Goal: Information Seeking & Learning: Learn about a topic

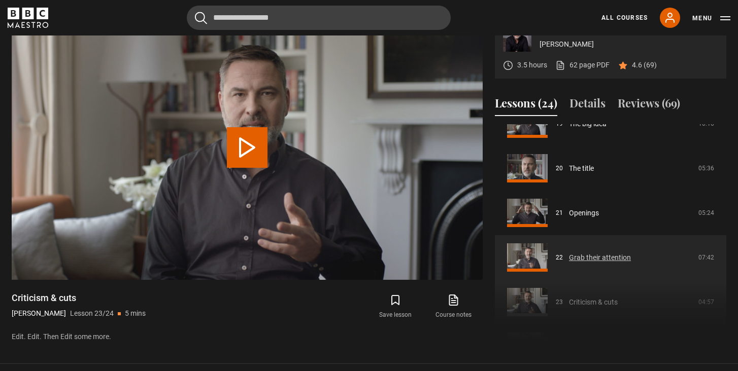
scroll to position [865, 0]
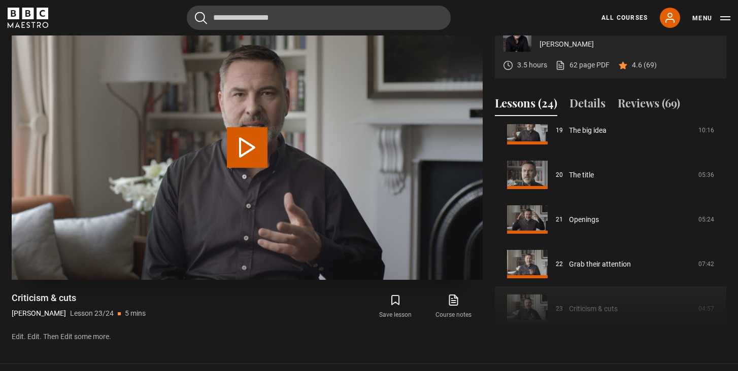
click at [258, 137] on button "Play Lesson Criticism & cuts" at bounding box center [247, 147] width 41 height 41
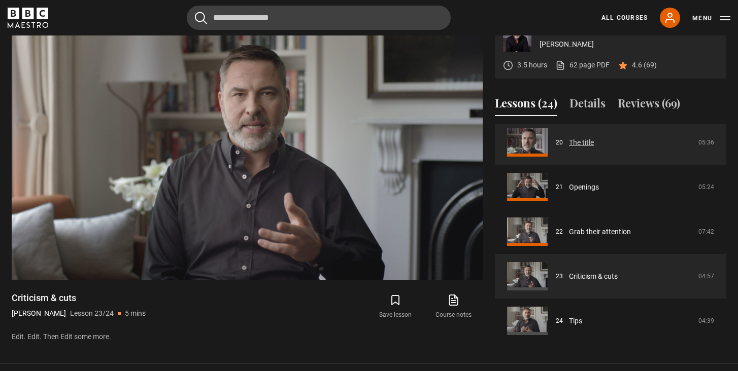
scroll to position [897, 0]
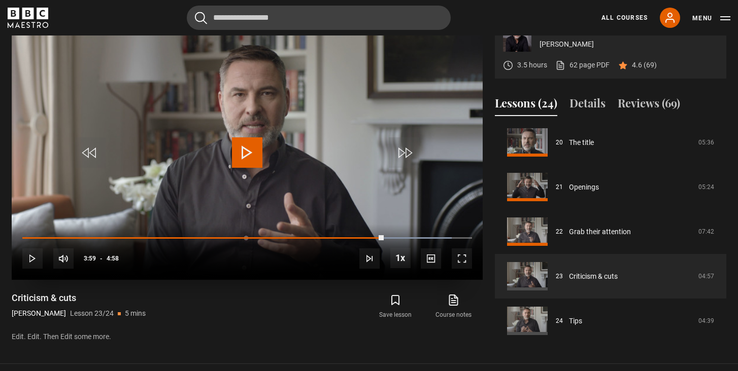
click at [252, 149] on span "Video Player" at bounding box center [247, 153] width 30 height 30
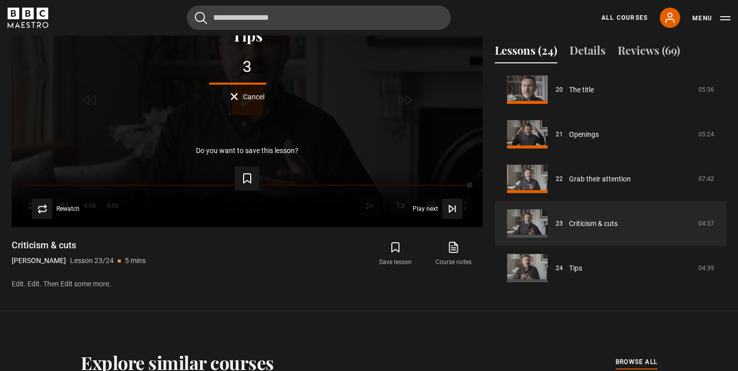
scroll to position [488, 0]
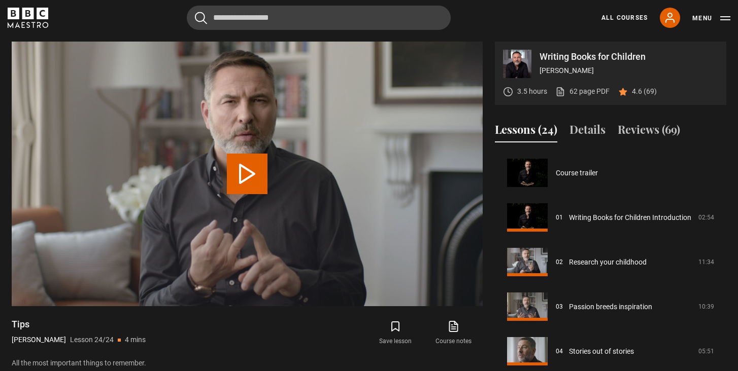
scroll to position [897, 0]
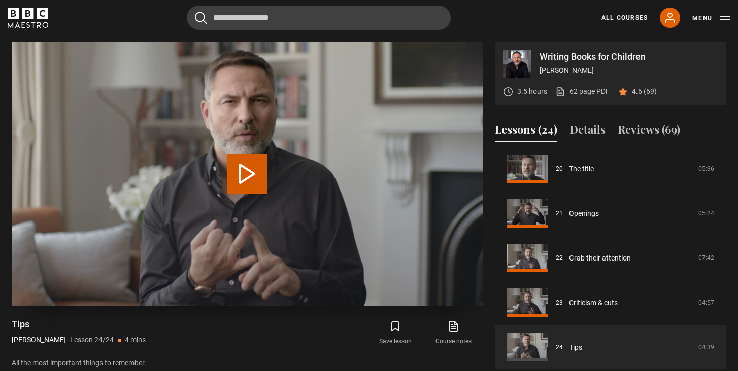
click at [247, 157] on button "Play Lesson Tips" at bounding box center [247, 174] width 41 height 41
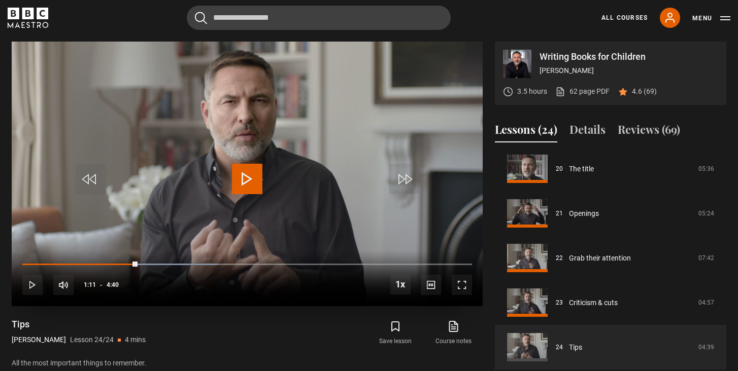
click at [241, 181] on span "Video Player" at bounding box center [247, 179] width 30 height 30
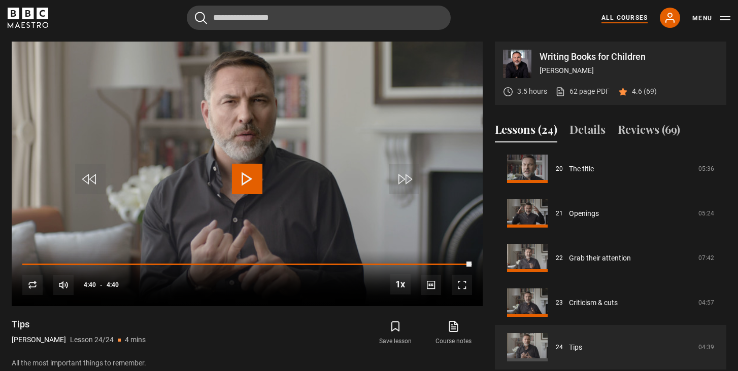
click at [636, 15] on link "All Courses" at bounding box center [624, 17] width 46 height 9
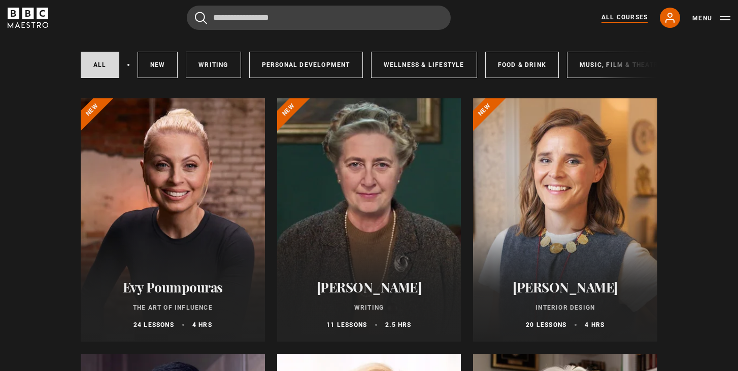
scroll to position [62, 0]
click at [414, 180] on div at bounding box center [369, 220] width 184 height 244
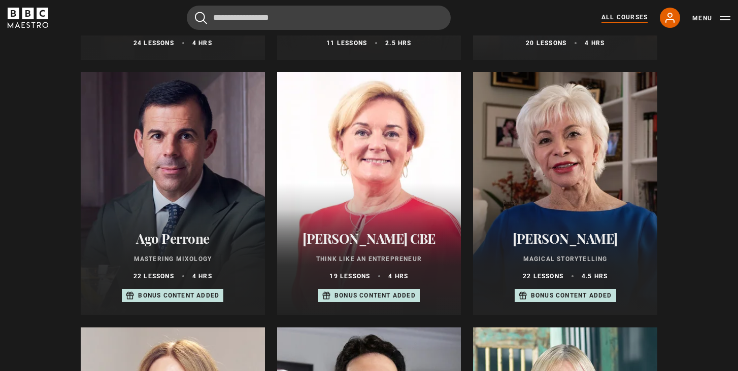
scroll to position [346, 0]
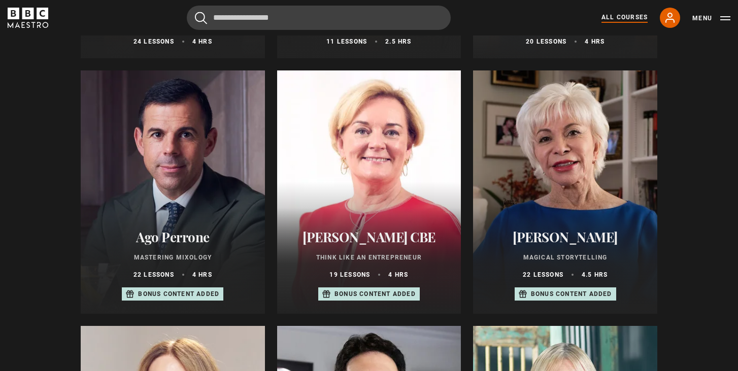
click at [583, 190] on div at bounding box center [565, 193] width 184 height 244
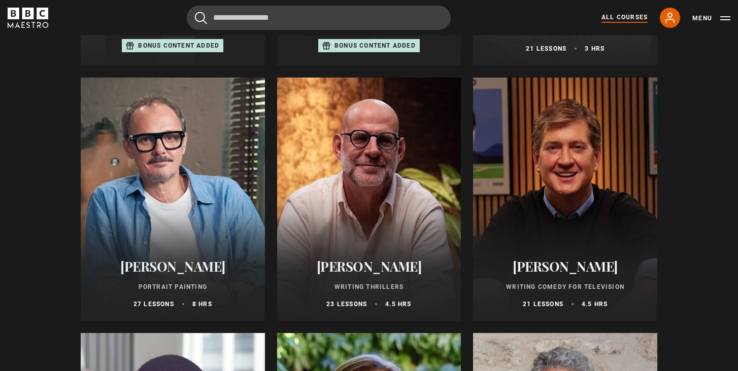
scroll to position [850, 0]
click at [412, 207] on div at bounding box center [369, 200] width 184 height 244
click at [565, 189] on div at bounding box center [565, 200] width 184 height 244
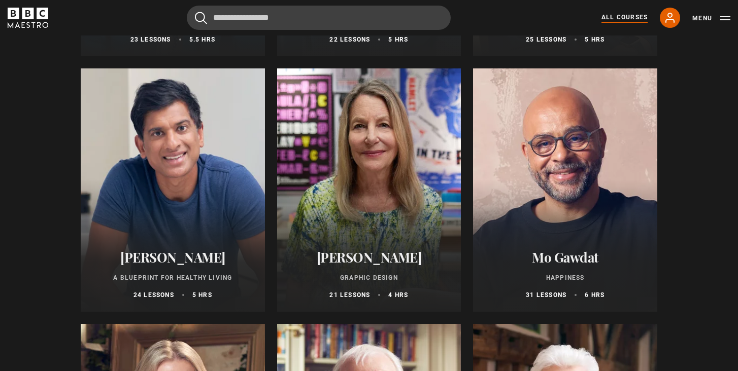
scroll to position [1627, 0]
click at [430, 194] on div at bounding box center [369, 191] width 184 height 244
click at [632, 186] on div at bounding box center [565, 191] width 184 height 244
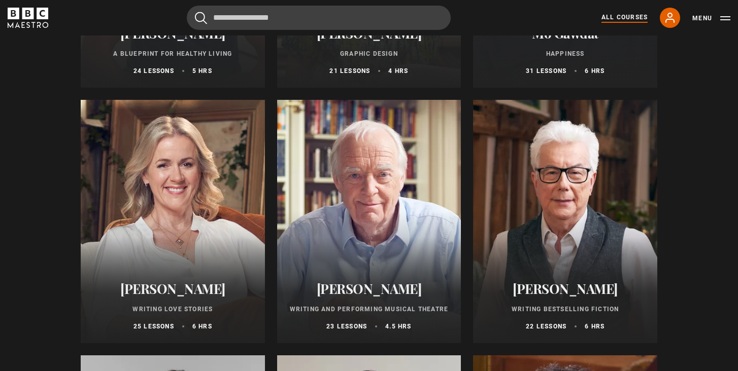
scroll to position [1855, 0]
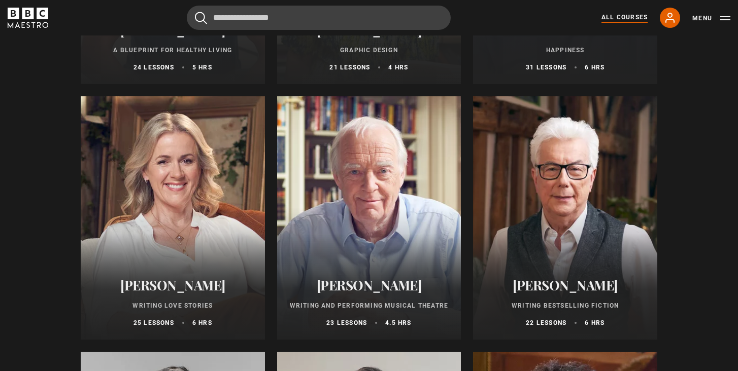
click at [219, 208] on div at bounding box center [173, 218] width 184 height 244
click at [370, 215] on div at bounding box center [369, 218] width 184 height 244
click at [565, 209] on div at bounding box center [565, 218] width 184 height 244
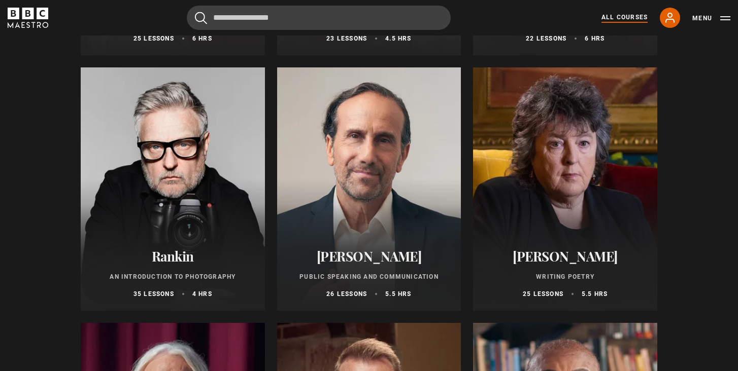
scroll to position [2140, 0]
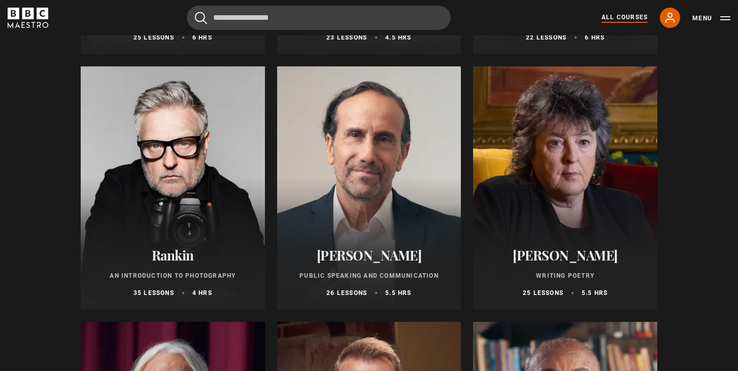
click at [599, 196] on div at bounding box center [565, 188] width 184 height 244
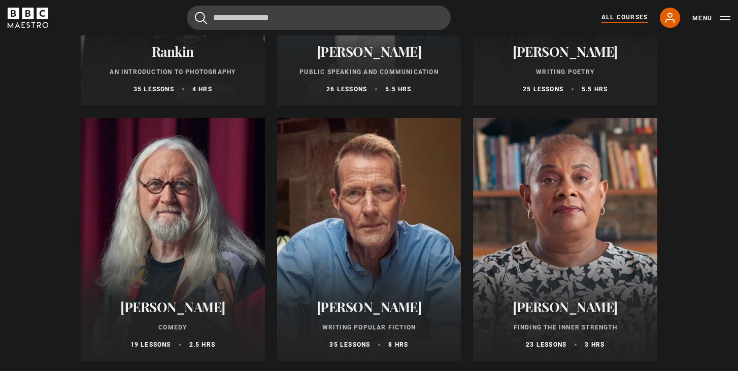
scroll to position [2346, 0]
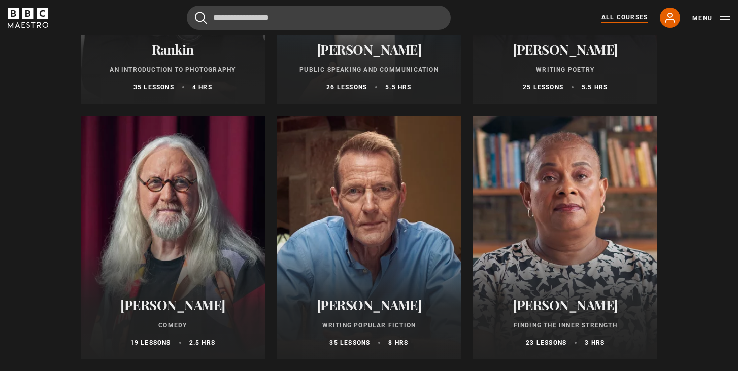
click at [360, 213] on div at bounding box center [369, 238] width 184 height 244
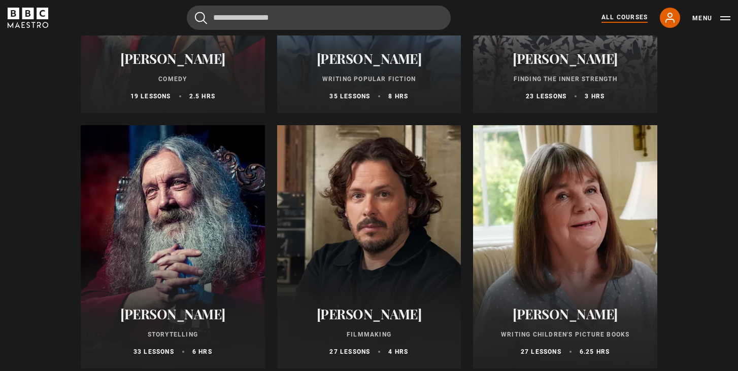
scroll to position [2626, 0]
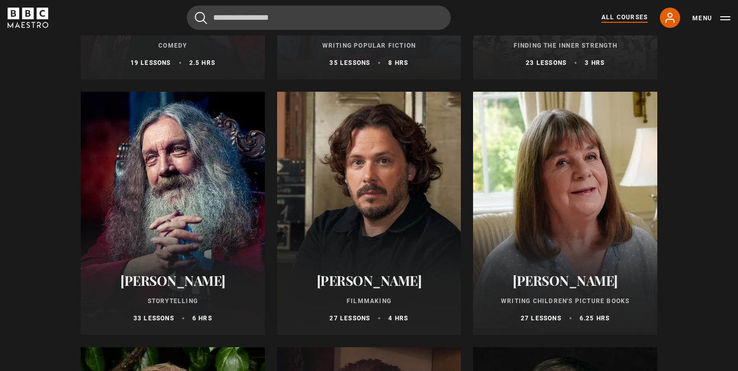
click at [182, 206] on div at bounding box center [173, 214] width 184 height 244
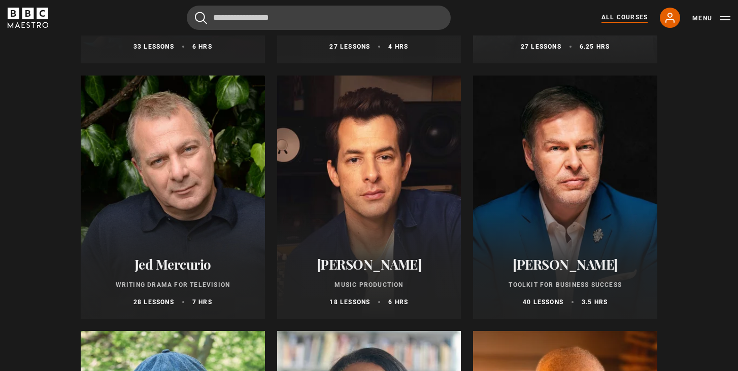
scroll to position [2910, 0]
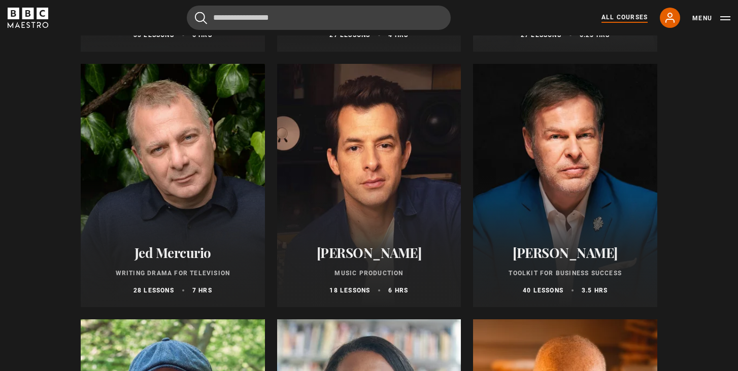
click at [208, 184] on div at bounding box center [173, 186] width 184 height 244
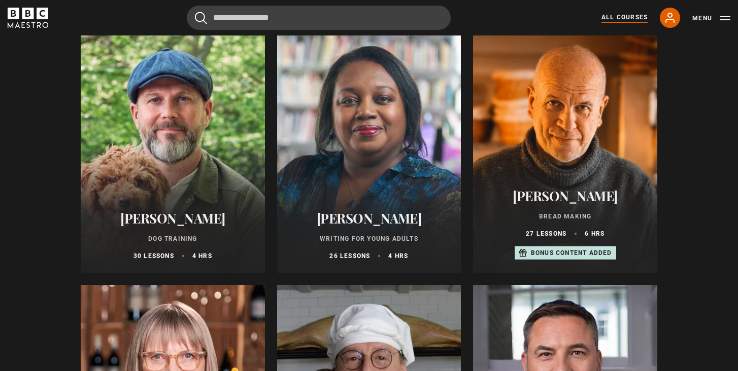
scroll to position [3201, 0]
click at [385, 174] on div at bounding box center [369, 151] width 184 height 244
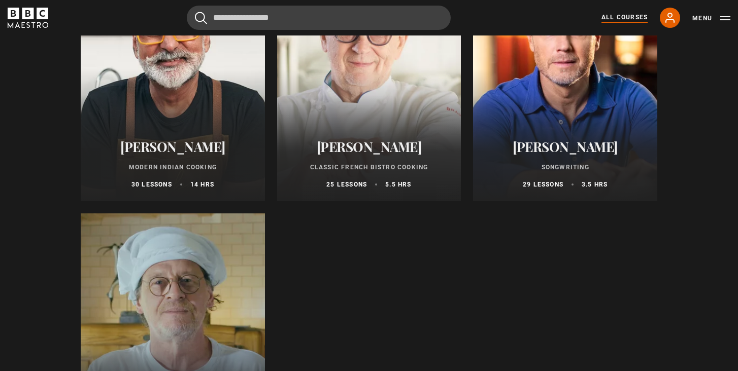
scroll to position [3687, 0]
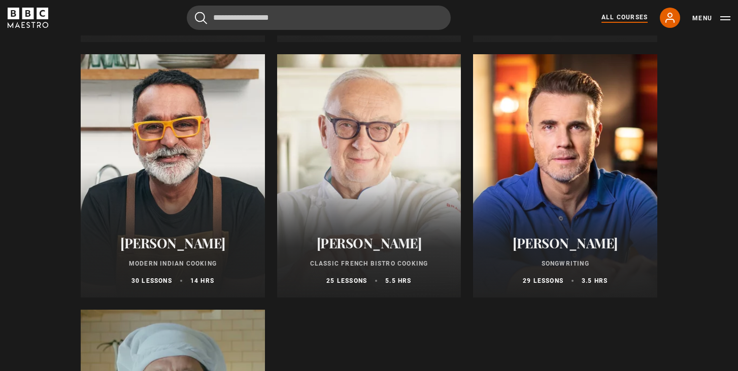
click at [164, 152] on div at bounding box center [173, 176] width 184 height 244
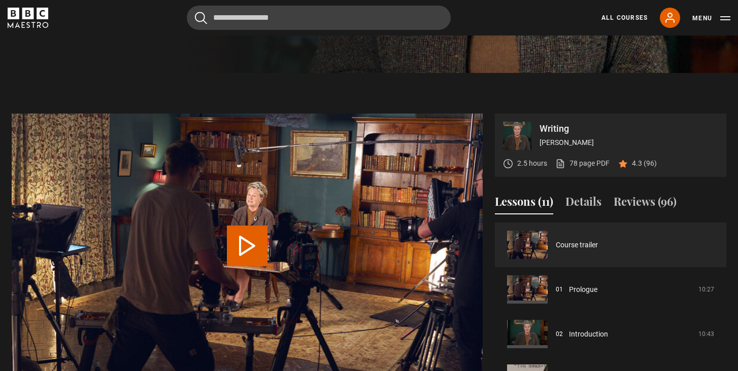
scroll to position [336, 0]
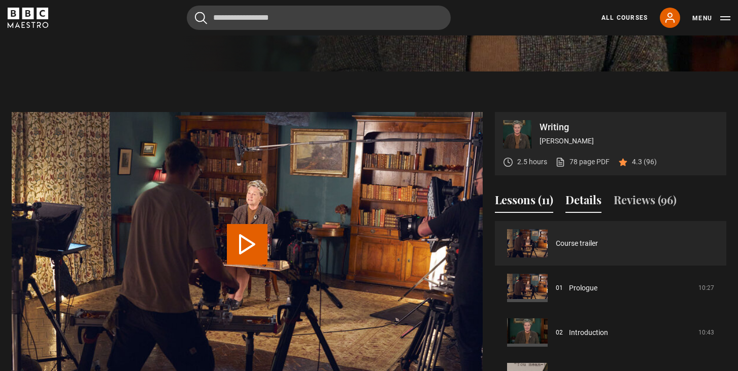
click at [586, 198] on button "Details" at bounding box center [583, 202] width 36 height 21
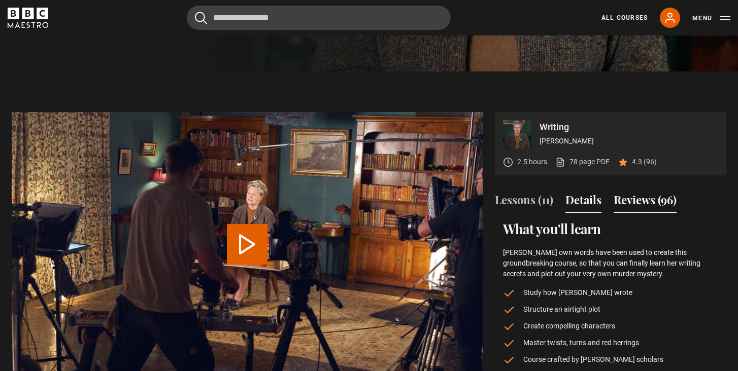
click at [640, 199] on button "Reviews (96)" at bounding box center [644, 202] width 63 height 21
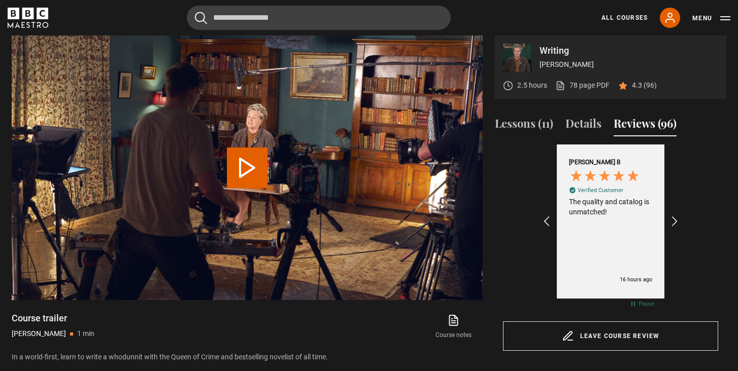
scroll to position [416, 0]
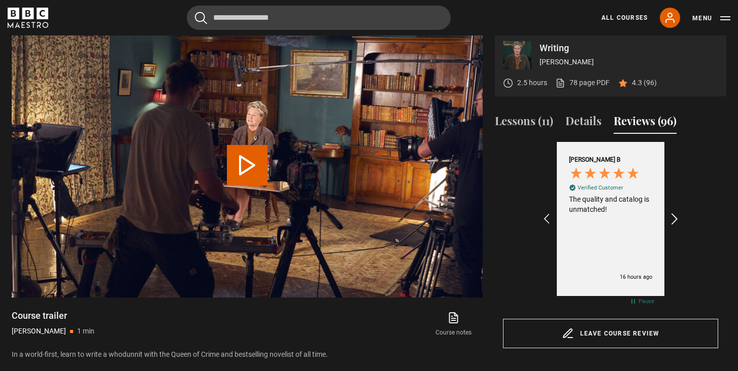
click at [677, 215] on icon "REVIEWS.io Carousel Scroll Right" at bounding box center [675, 219] width 14 height 14
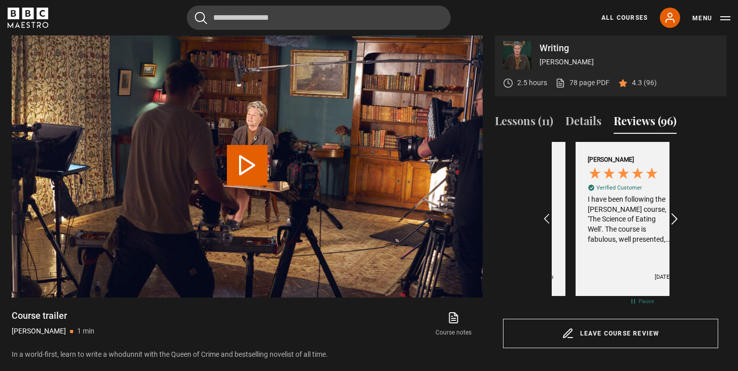
scroll to position [0, 235]
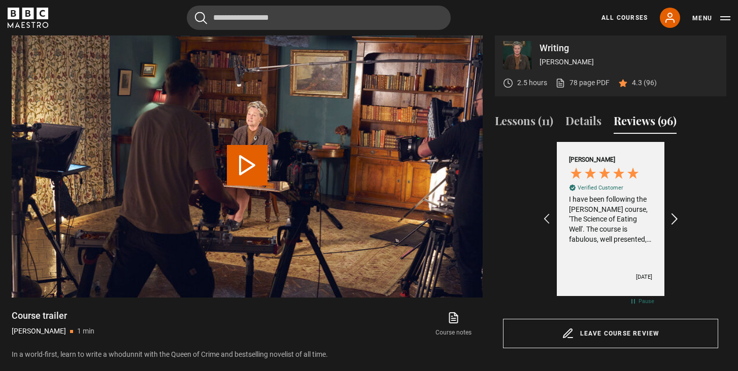
click at [677, 215] on icon "REVIEWS.io Carousel Scroll Right" at bounding box center [675, 219] width 14 height 14
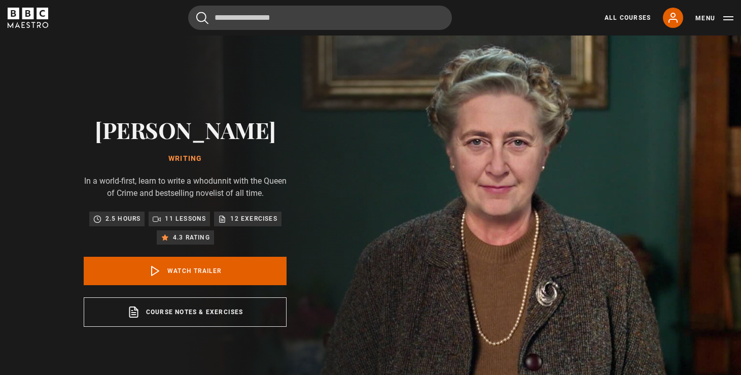
scroll to position [0, 1059]
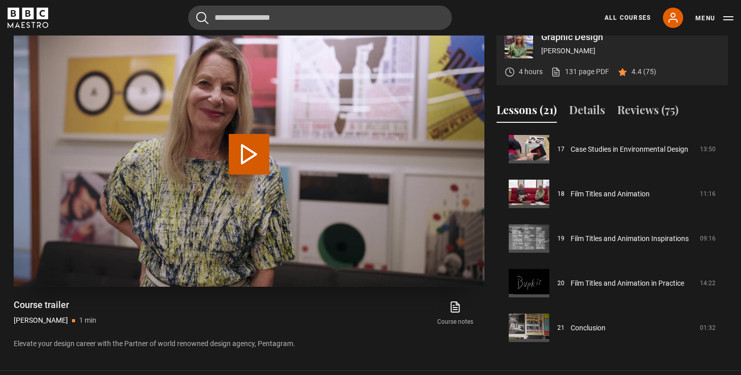
scroll to position [763, 0]
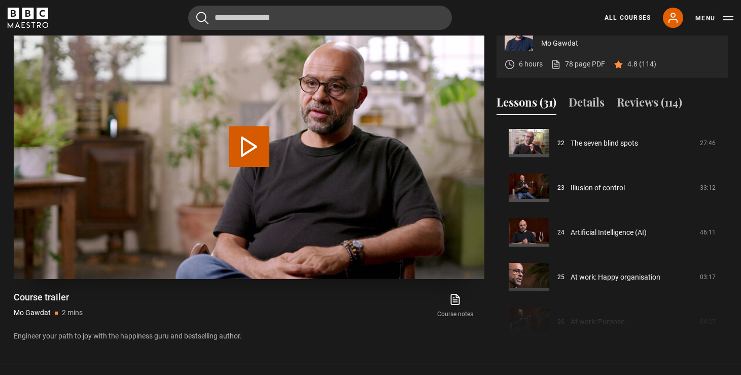
scroll to position [992, 0]
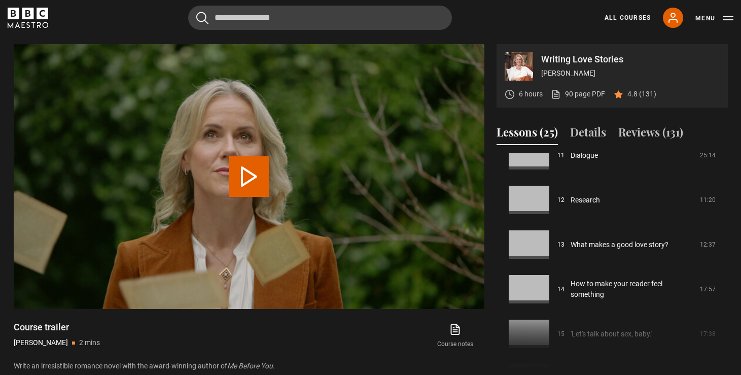
scroll to position [559, 0]
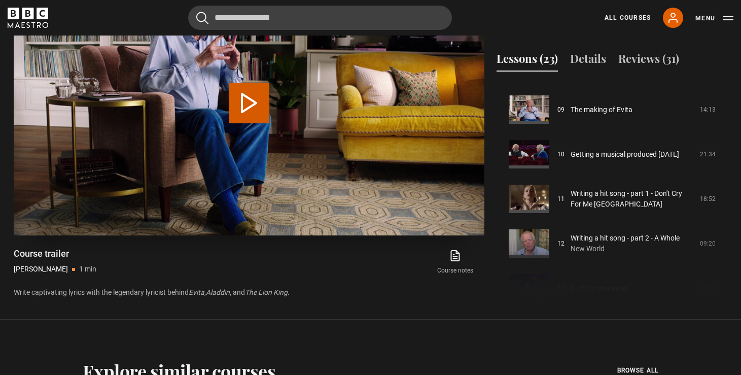
scroll to position [485, 0]
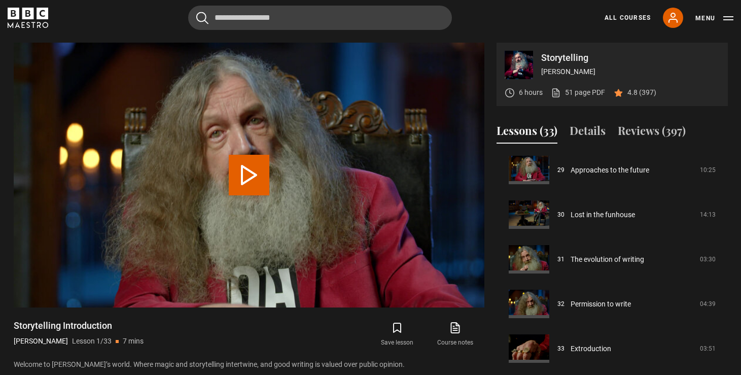
scroll to position [415, 0]
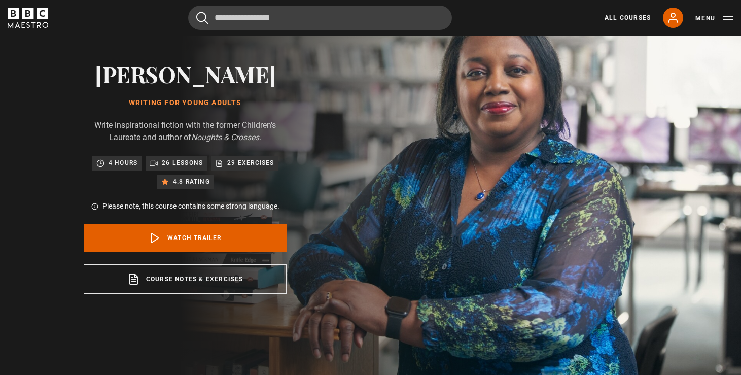
scroll to position [65, 0]
